Goal: Information Seeking & Learning: Learn about a topic

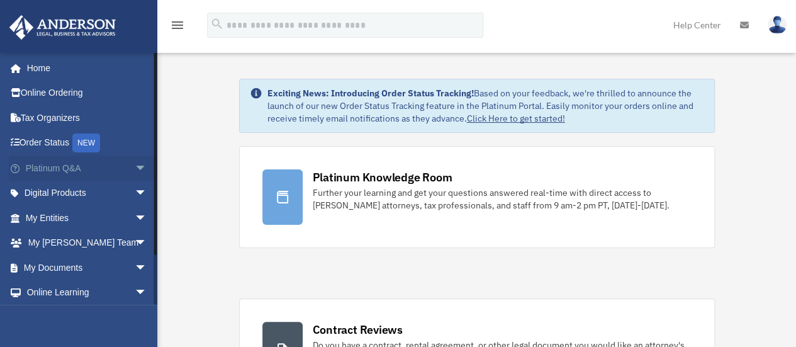
click at [135, 167] on span "arrow_drop_down" at bounding box center [147, 168] width 25 height 26
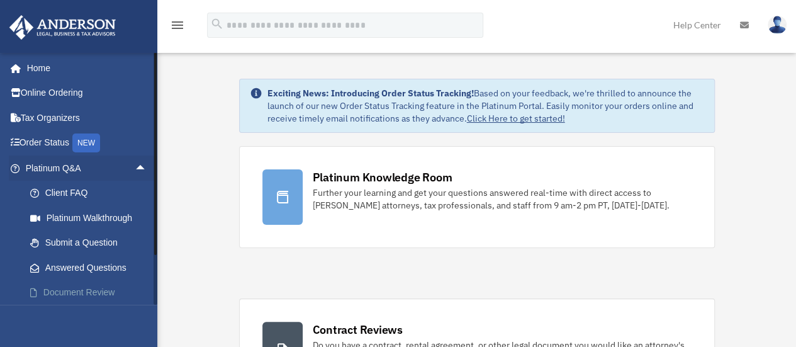
click at [106, 301] on link "Document Review" at bounding box center [92, 292] width 149 height 25
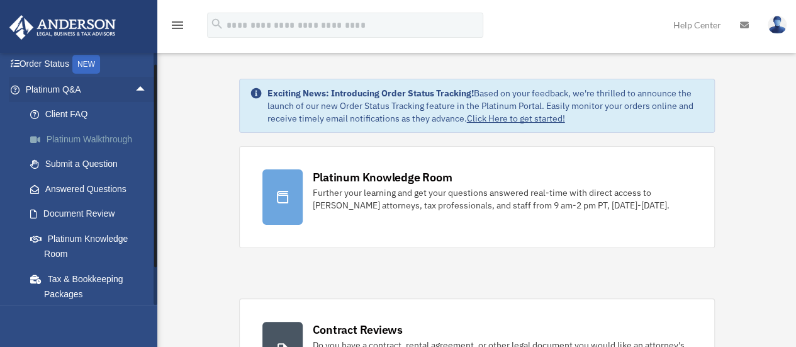
scroll to position [79, 0]
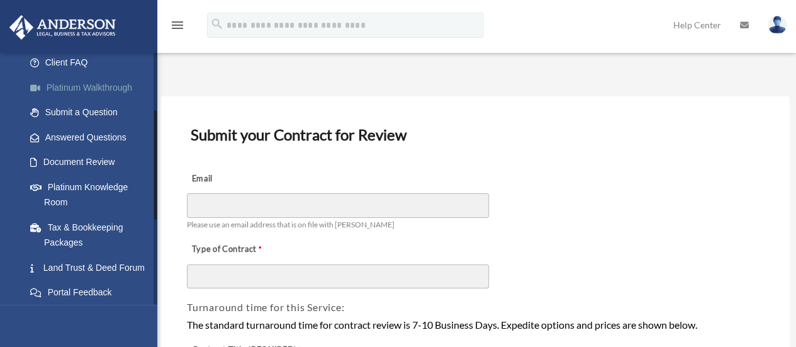
scroll to position [131, 0]
click at [61, 186] on link "Platinum Knowledge Room" at bounding box center [92, 194] width 149 height 40
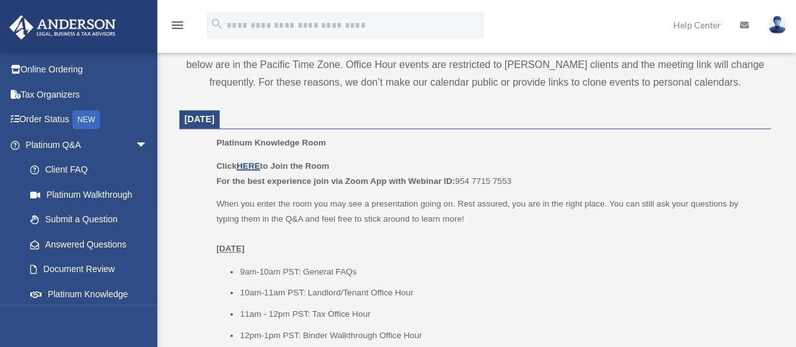
scroll to position [470, 0]
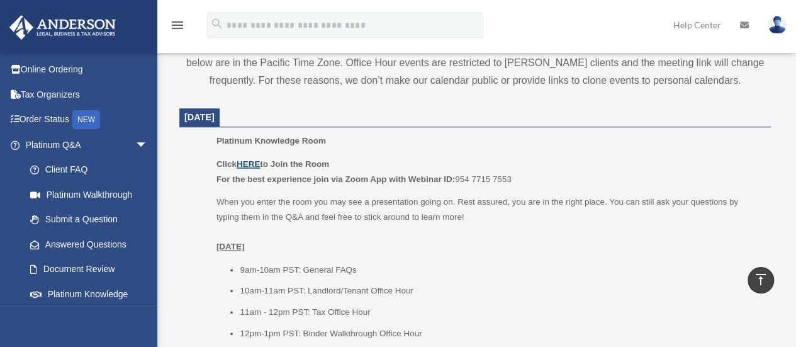
click at [252, 162] on u "HERE" at bounding box center [248, 163] width 23 height 9
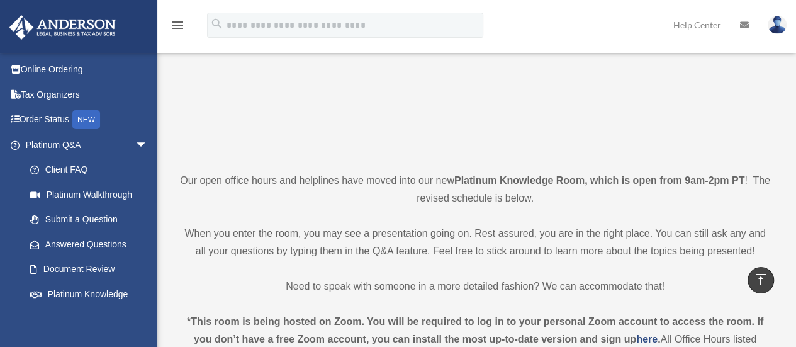
scroll to position [0, 0]
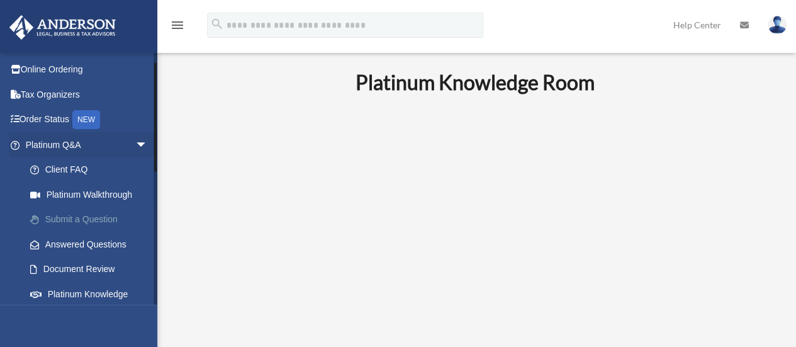
click at [64, 218] on link "Submit a Question" at bounding box center [92, 219] width 149 height 25
click at [116, 221] on link "Submit a Question" at bounding box center [92, 219] width 149 height 25
click at [84, 216] on link "Submit a Question" at bounding box center [92, 219] width 149 height 25
click at [84, 291] on link "Platinum Knowledge Room" at bounding box center [92, 301] width 149 height 40
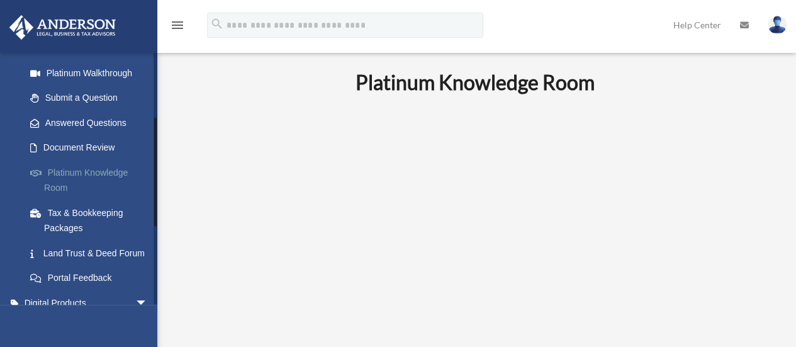
scroll to position [148, 0]
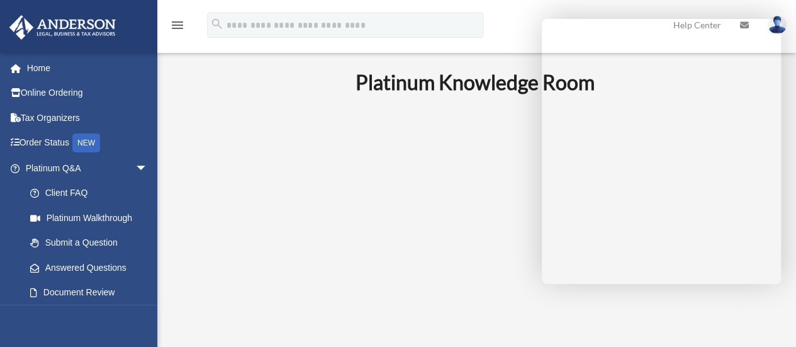
click at [237, 167] on p at bounding box center [475, 220] width 592 height 218
click at [250, 182] on p at bounding box center [475, 220] width 592 height 218
